Goal: Information Seeking & Learning: Learn about a topic

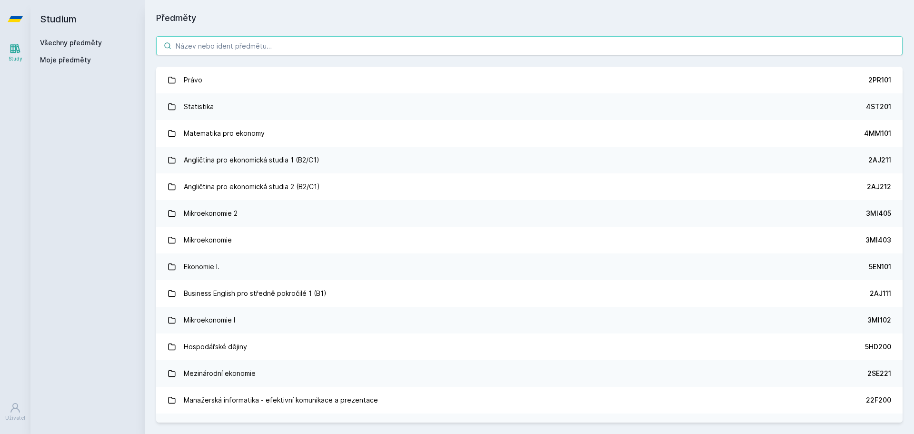
click at [294, 43] on input "search" at bounding box center [529, 45] width 746 height 19
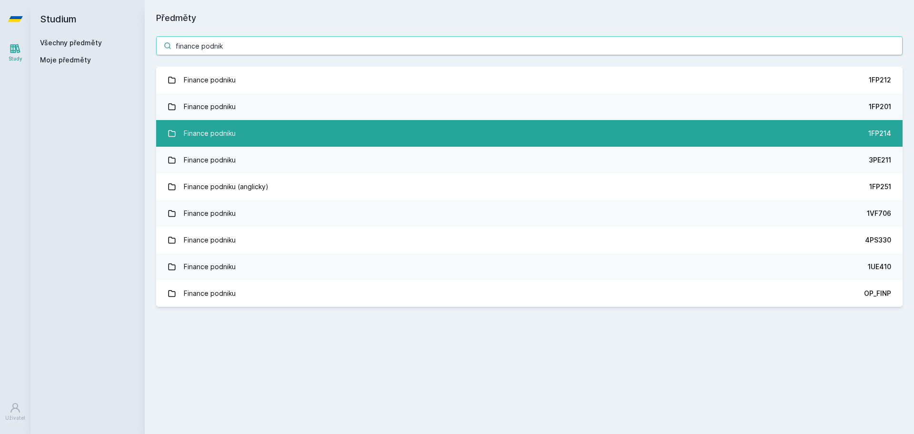
type input "finance podnik"
click at [883, 131] on div "1FP214" at bounding box center [879, 133] width 23 height 10
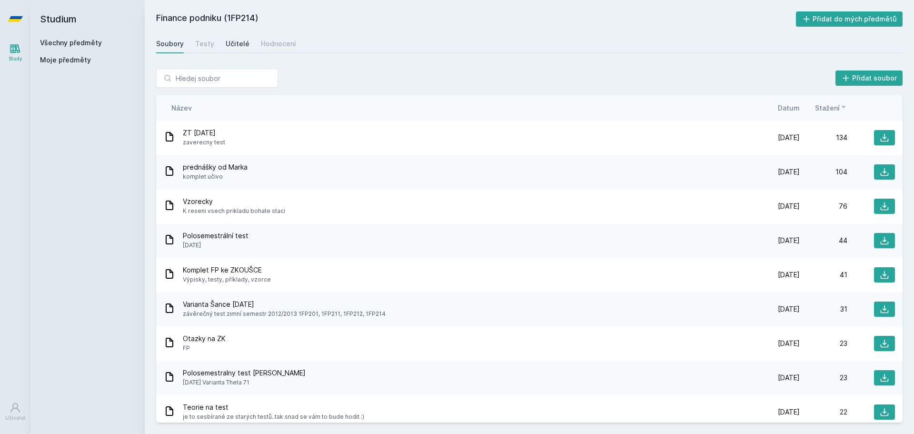
click at [231, 47] on div "Učitelé" at bounding box center [238, 44] width 24 height 10
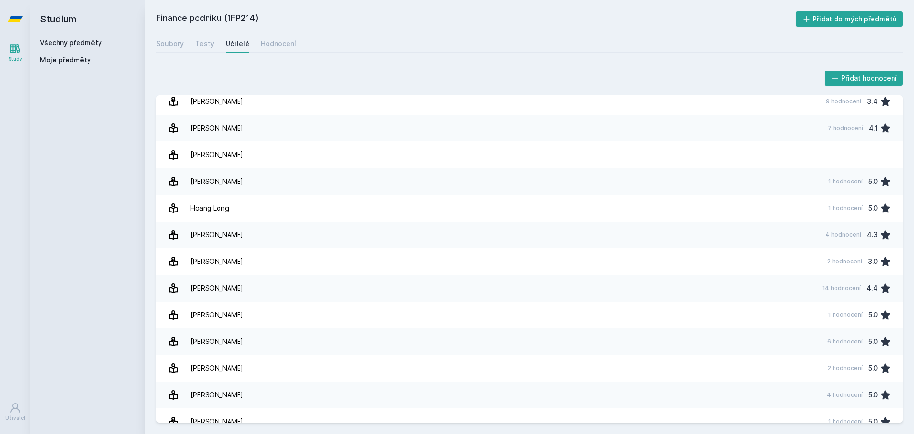
scroll to position [59, 0]
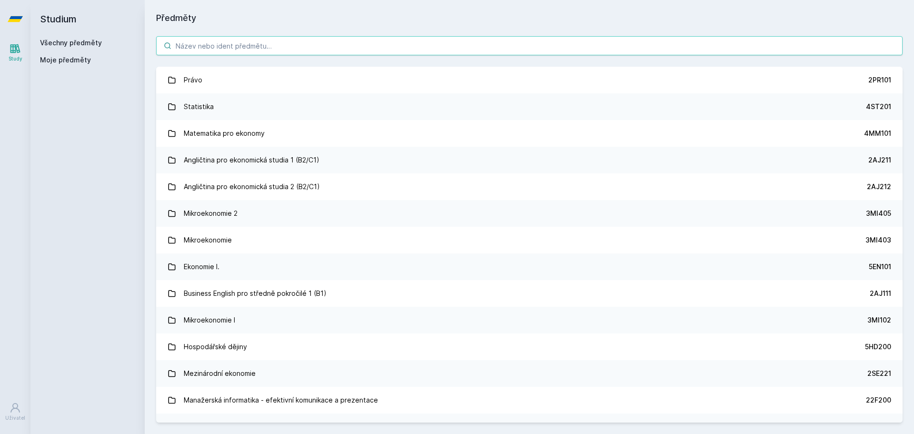
click at [302, 48] on input "search" at bounding box center [529, 45] width 746 height 19
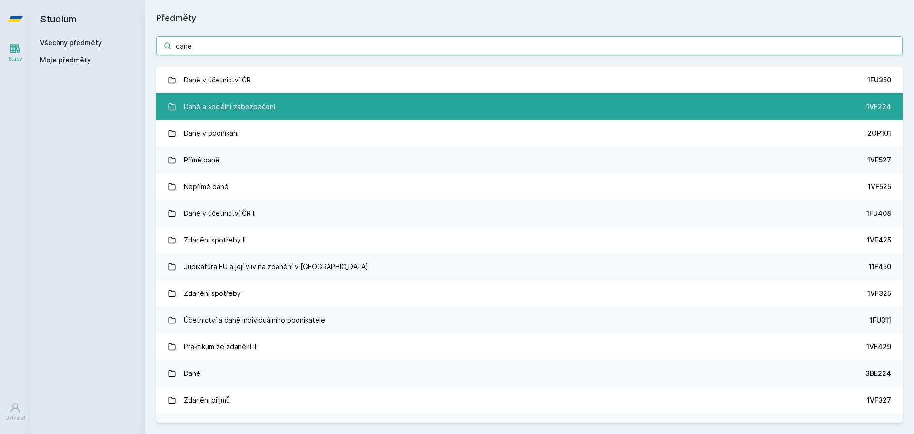
type input "dane"
click at [558, 108] on link "Daně a sociální zabezpečení 1VF224" at bounding box center [529, 106] width 746 height 27
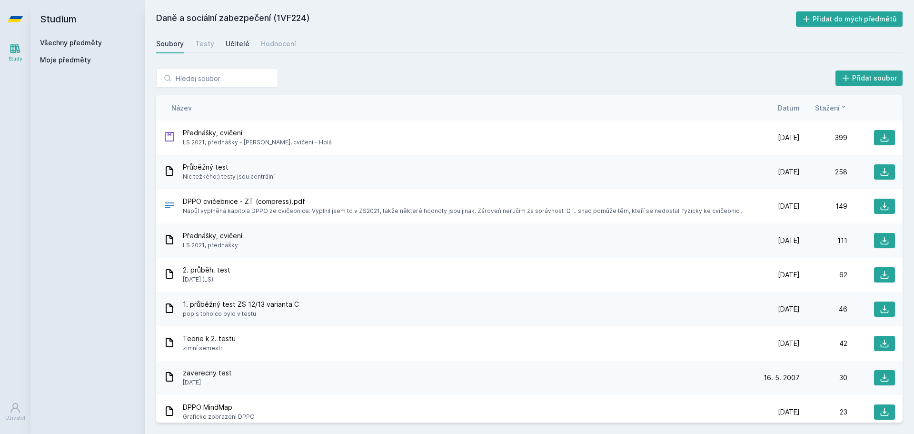
click at [226, 42] on div "Učitelé" at bounding box center [238, 44] width 24 height 10
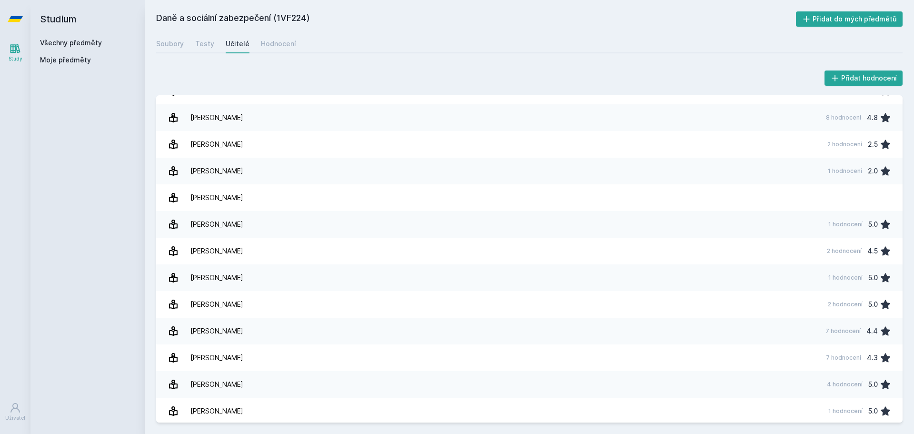
scroll to position [123, 0]
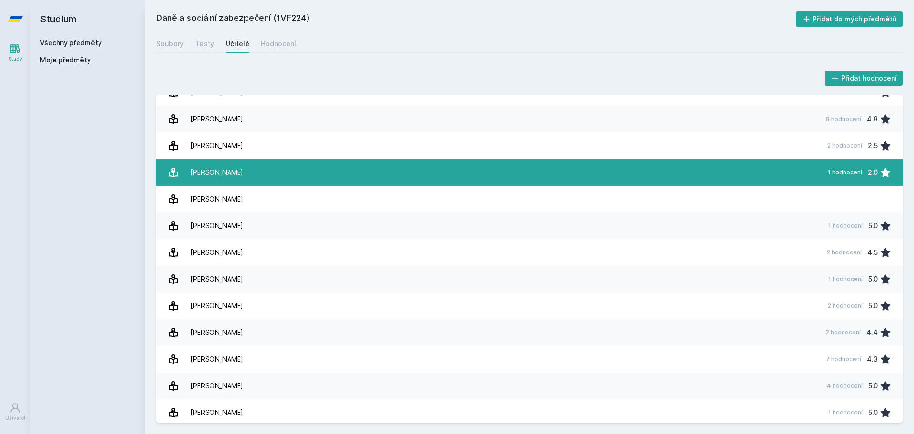
click at [315, 167] on link "Havlík Pavel 1 hodnocení 2.0" at bounding box center [529, 172] width 746 height 27
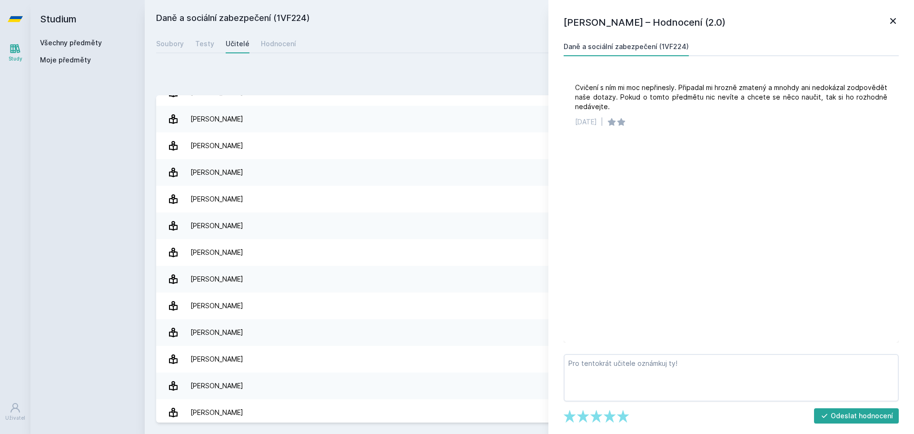
click at [897, 21] on icon at bounding box center [892, 20] width 11 height 11
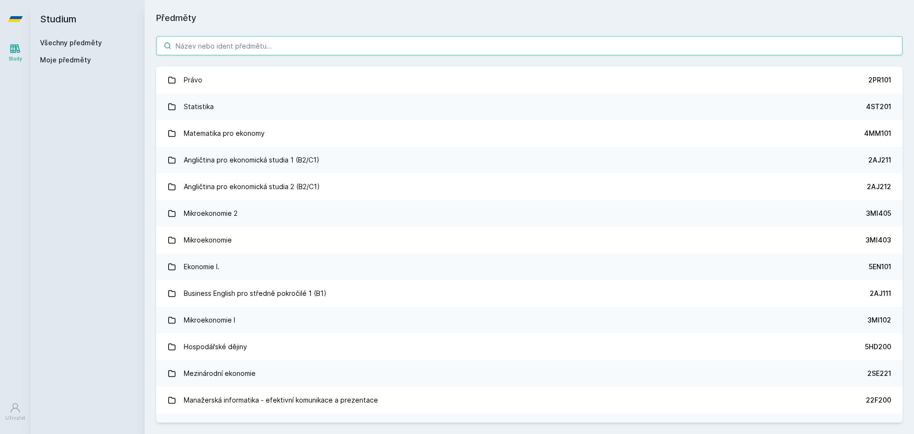
click at [433, 43] on input "search" at bounding box center [529, 45] width 746 height 19
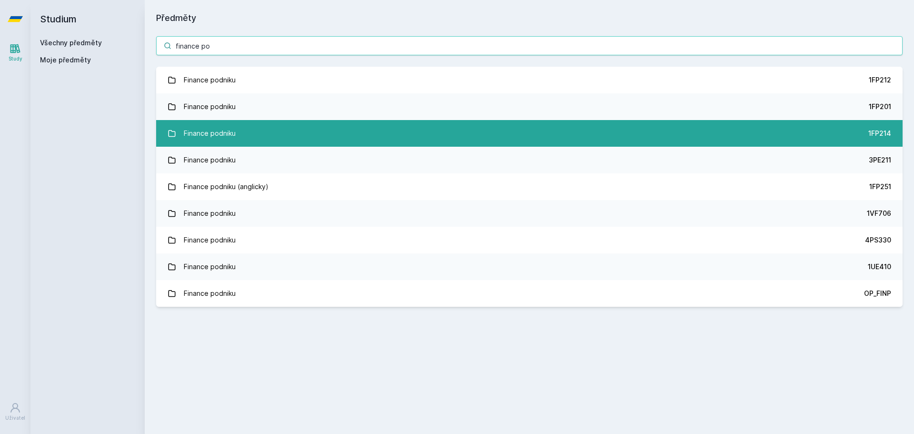
type input "finance po"
click at [853, 127] on link "Finance podniku 1FP214" at bounding box center [529, 133] width 746 height 27
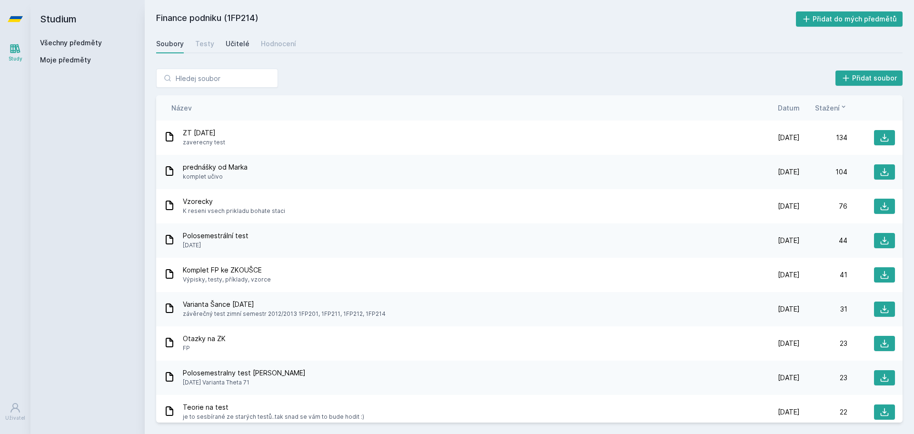
click at [241, 42] on div "Učitelé" at bounding box center [238, 44] width 24 height 10
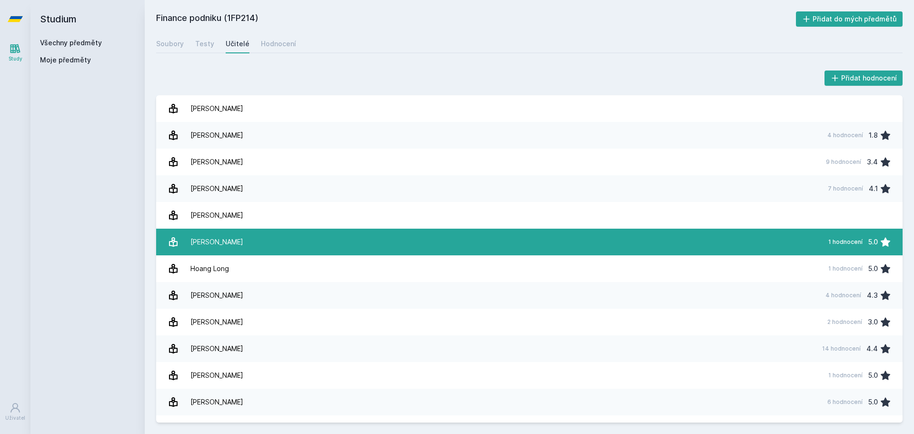
click at [622, 233] on link "[PERSON_NAME] 1 hodnocení 5.0" at bounding box center [529, 241] width 746 height 27
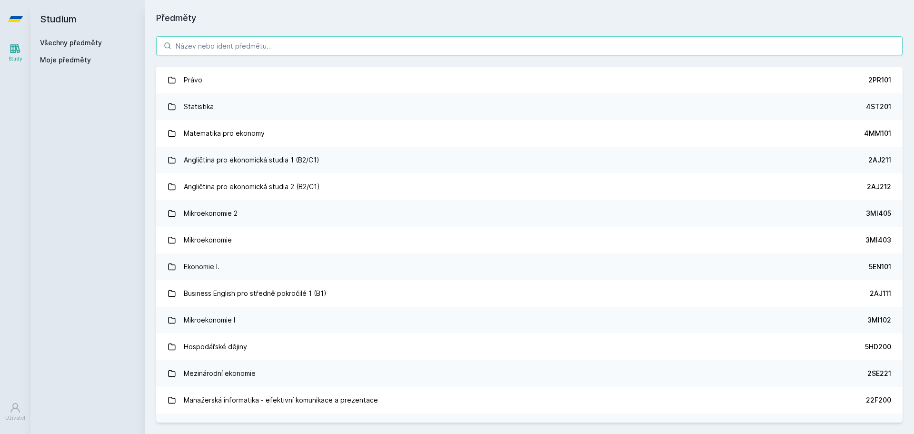
click at [241, 47] on input "search" at bounding box center [529, 45] width 746 height 19
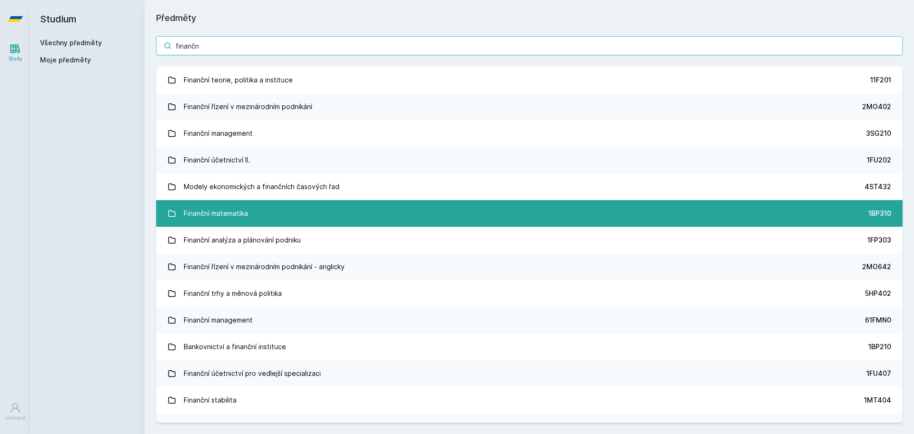
type input "finančn"
click at [272, 218] on link "Finanční matematika 1BP310" at bounding box center [529, 213] width 746 height 27
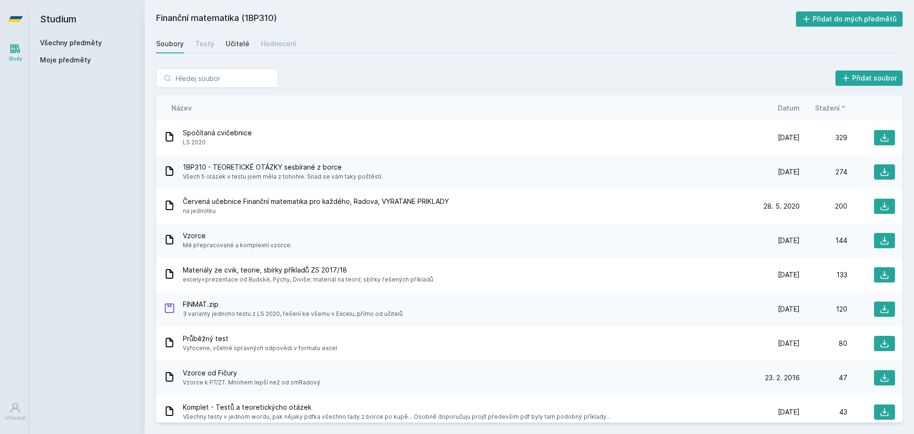
click at [234, 43] on div "Učitelé" at bounding box center [238, 44] width 24 height 10
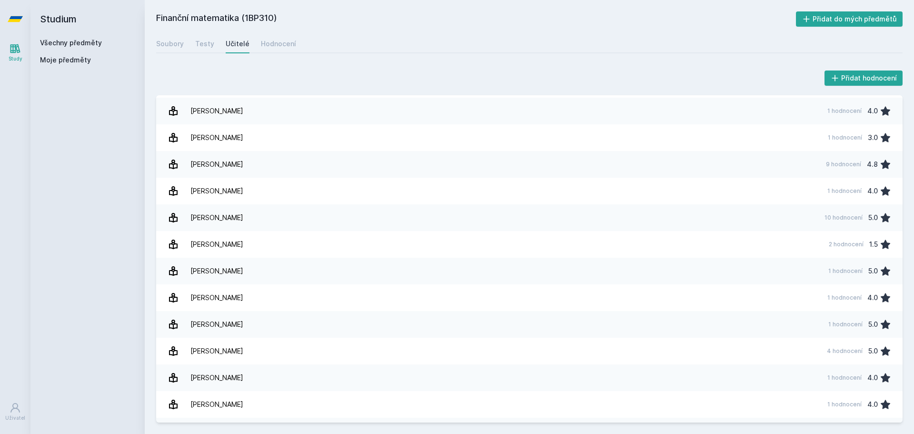
scroll to position [288, 0]
